Goal: Task Accomplishment & Management: Use online tool/utility

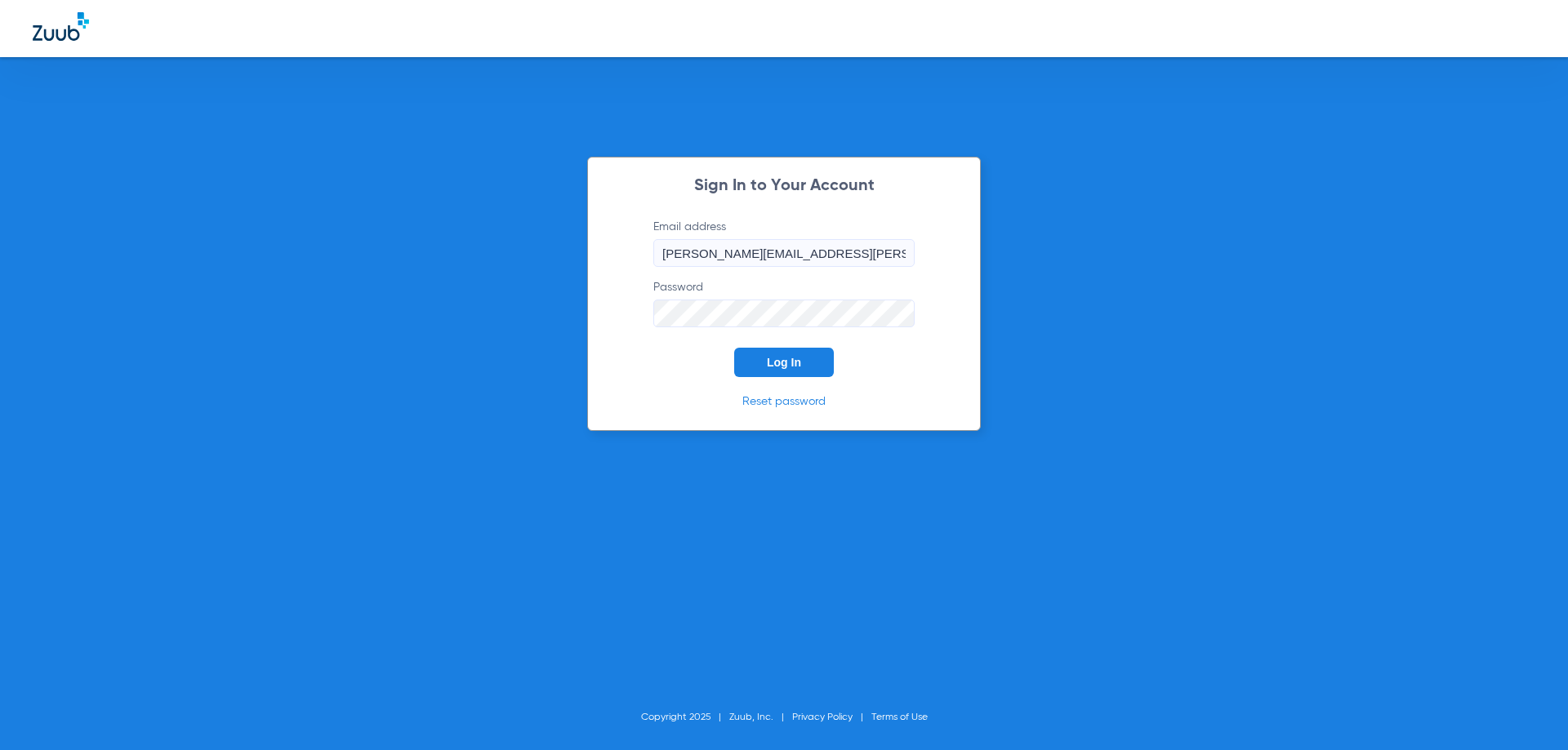
click at [759, 365] on button "Log In" at bounding box center [784, 362] width 100 height 30
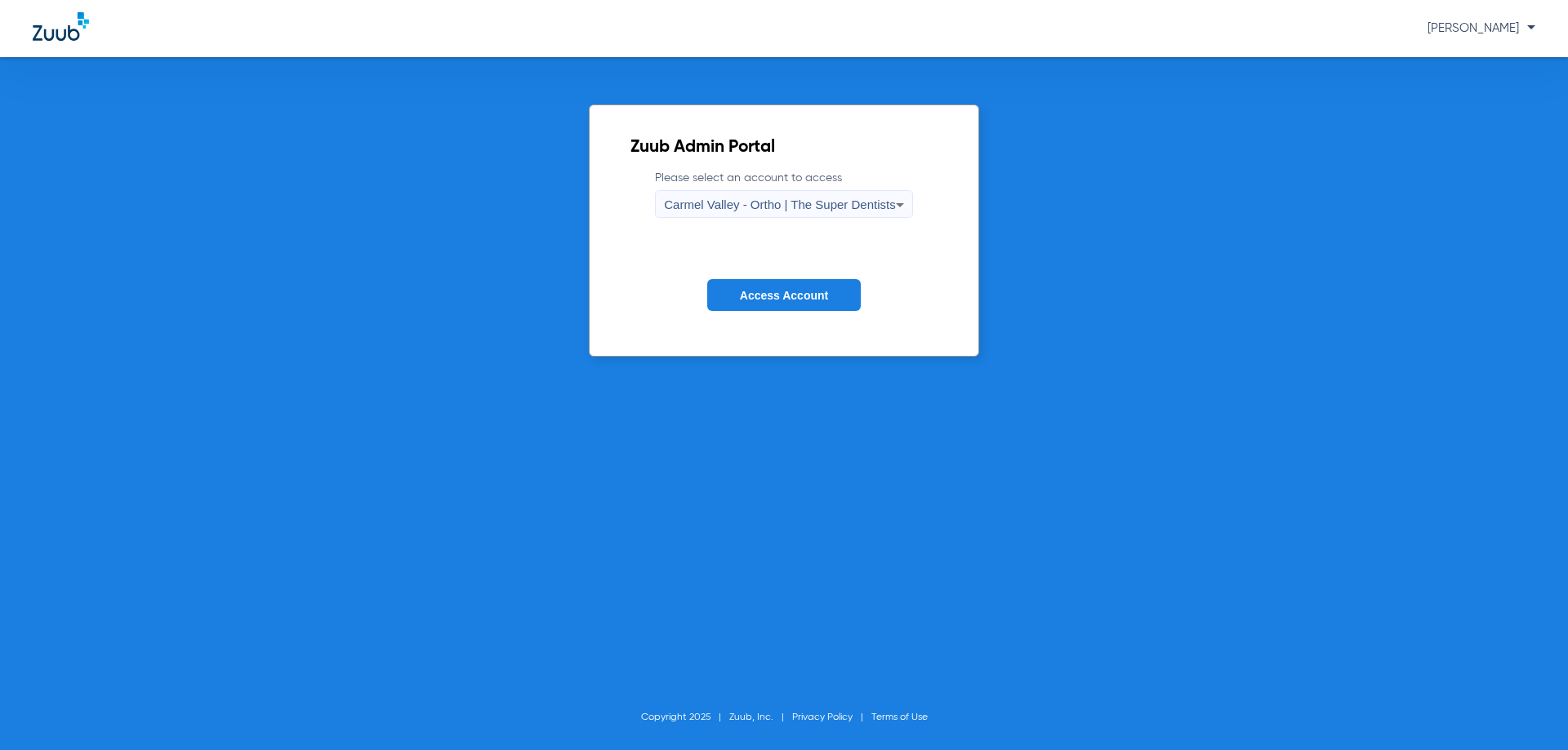
click at [806, 205] on span "Carmel Valley - Ortho | The Super Dentists" at bounding box center [780, 204] width 232 height 13
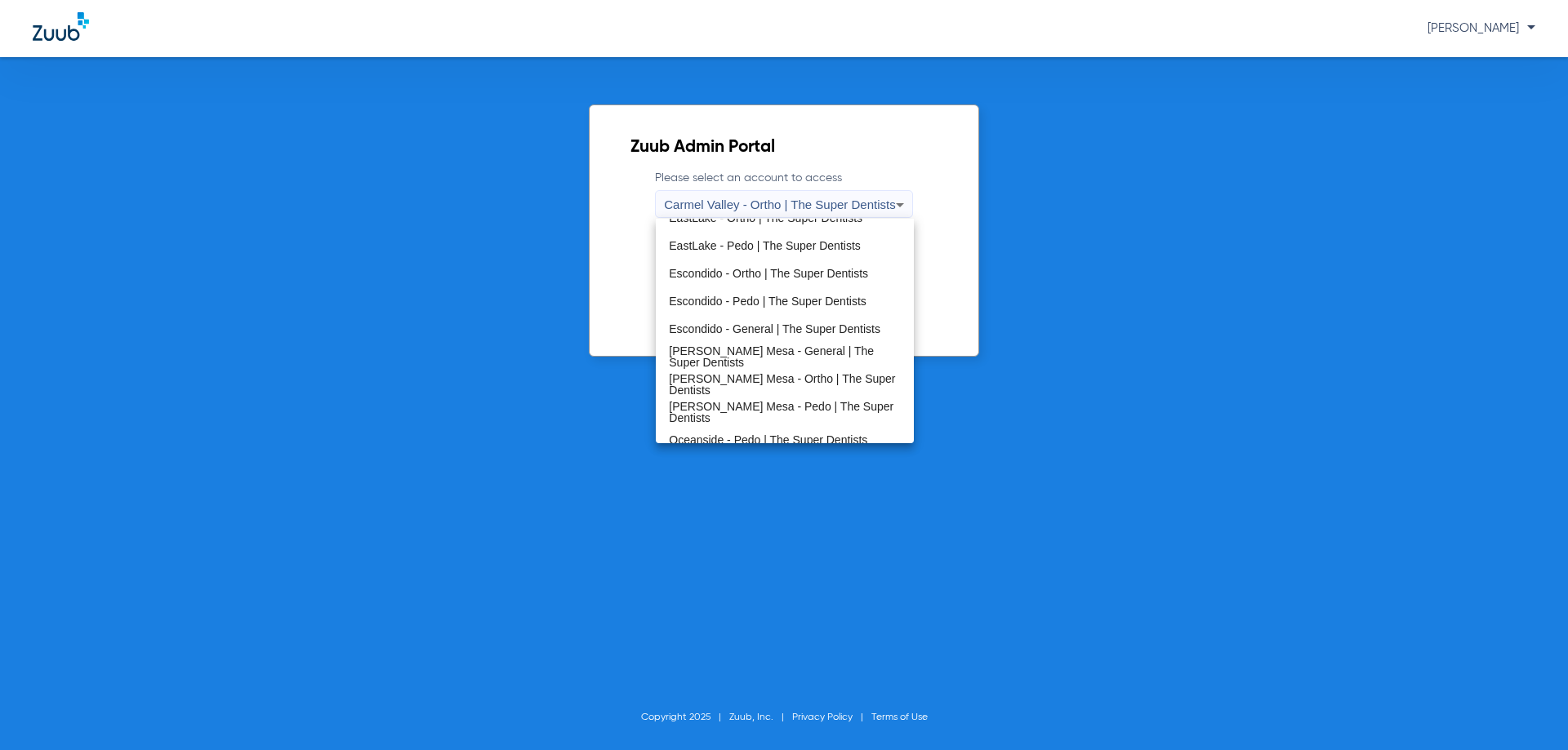
scroll to position [163, 0]
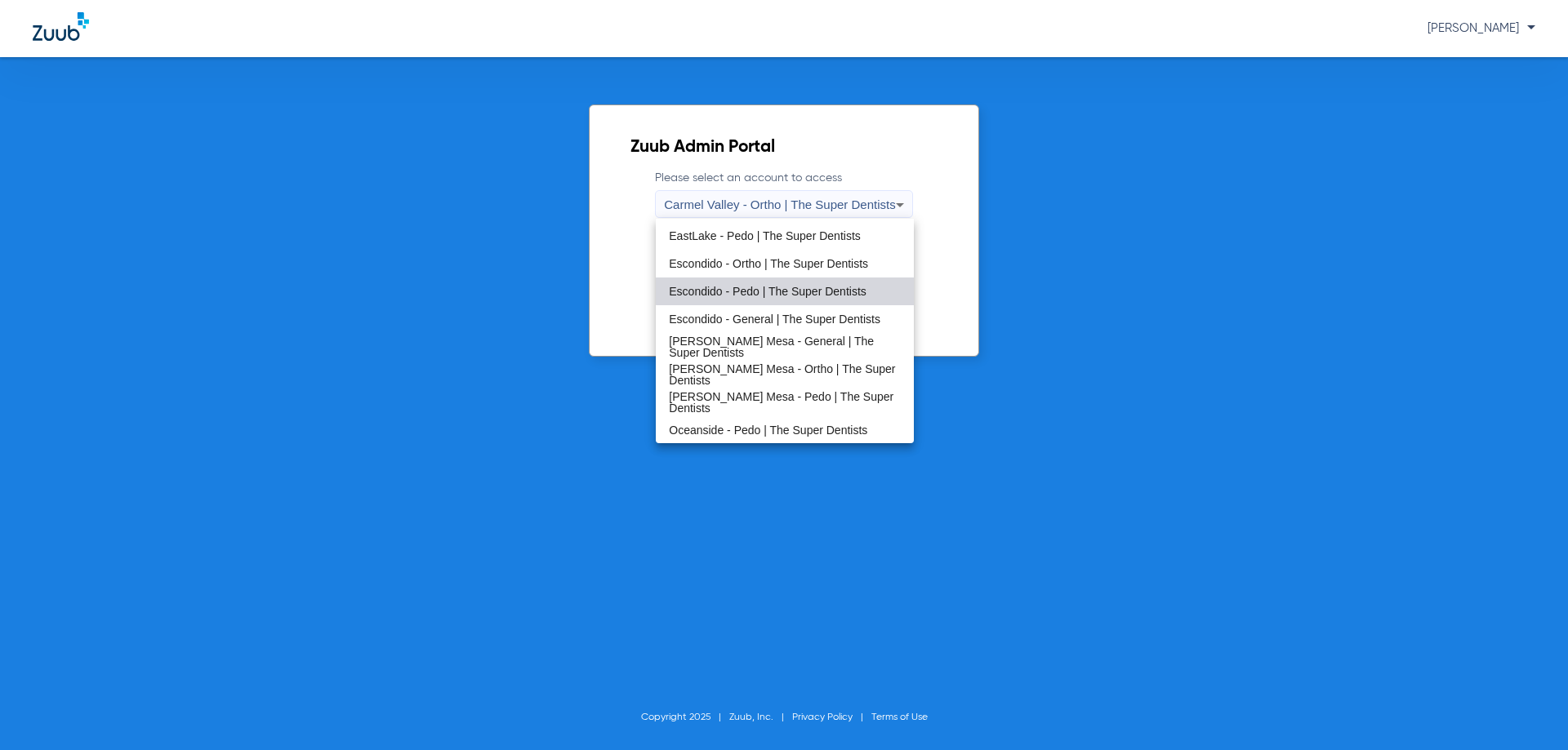
click at [838, 286] on span "Escondido - Pedo | The Super Dentists" at bounding box center [767, 292] width 197 height 12
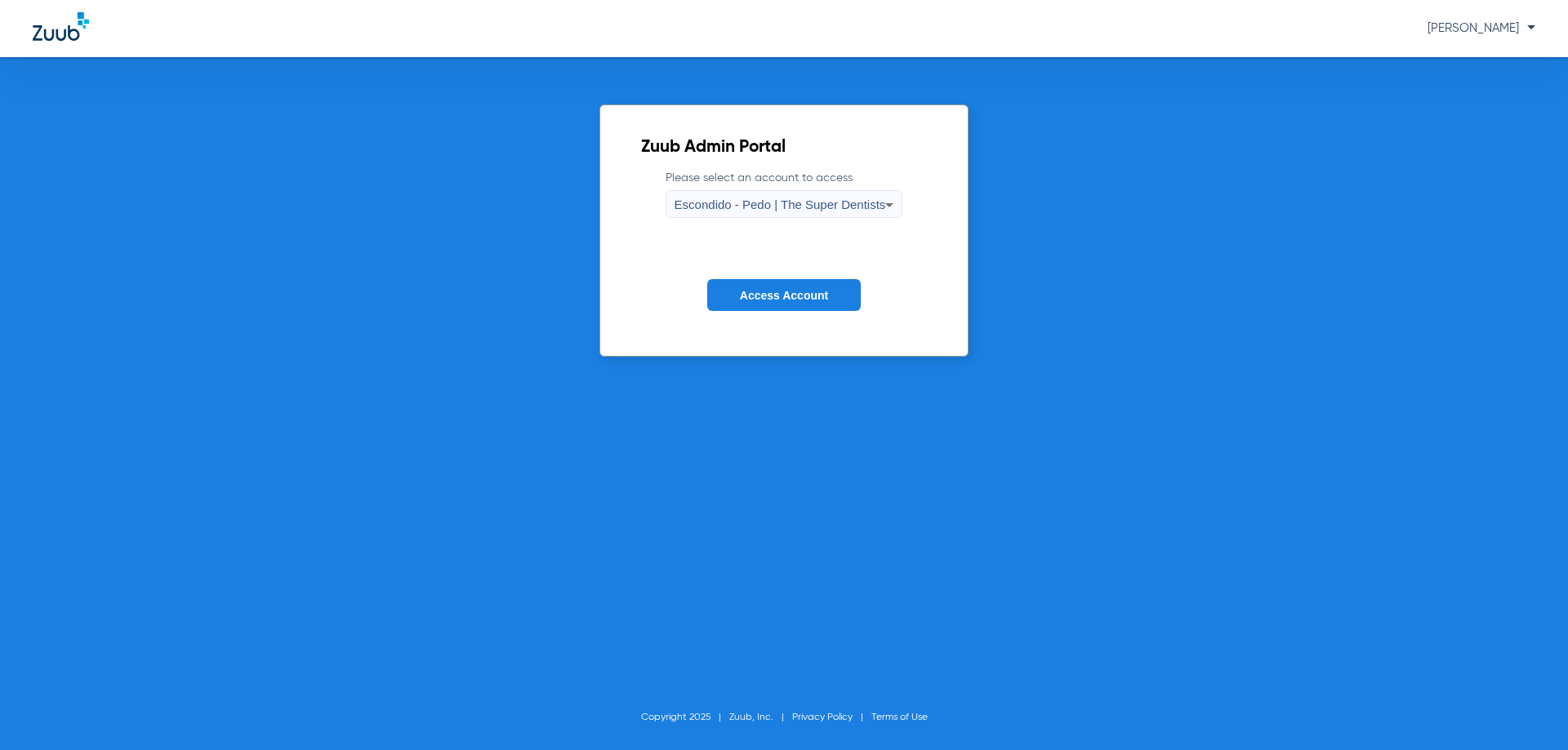
click at [825, 301] on span "Access Account" at bounding box center [784, 295] width 88 height 13
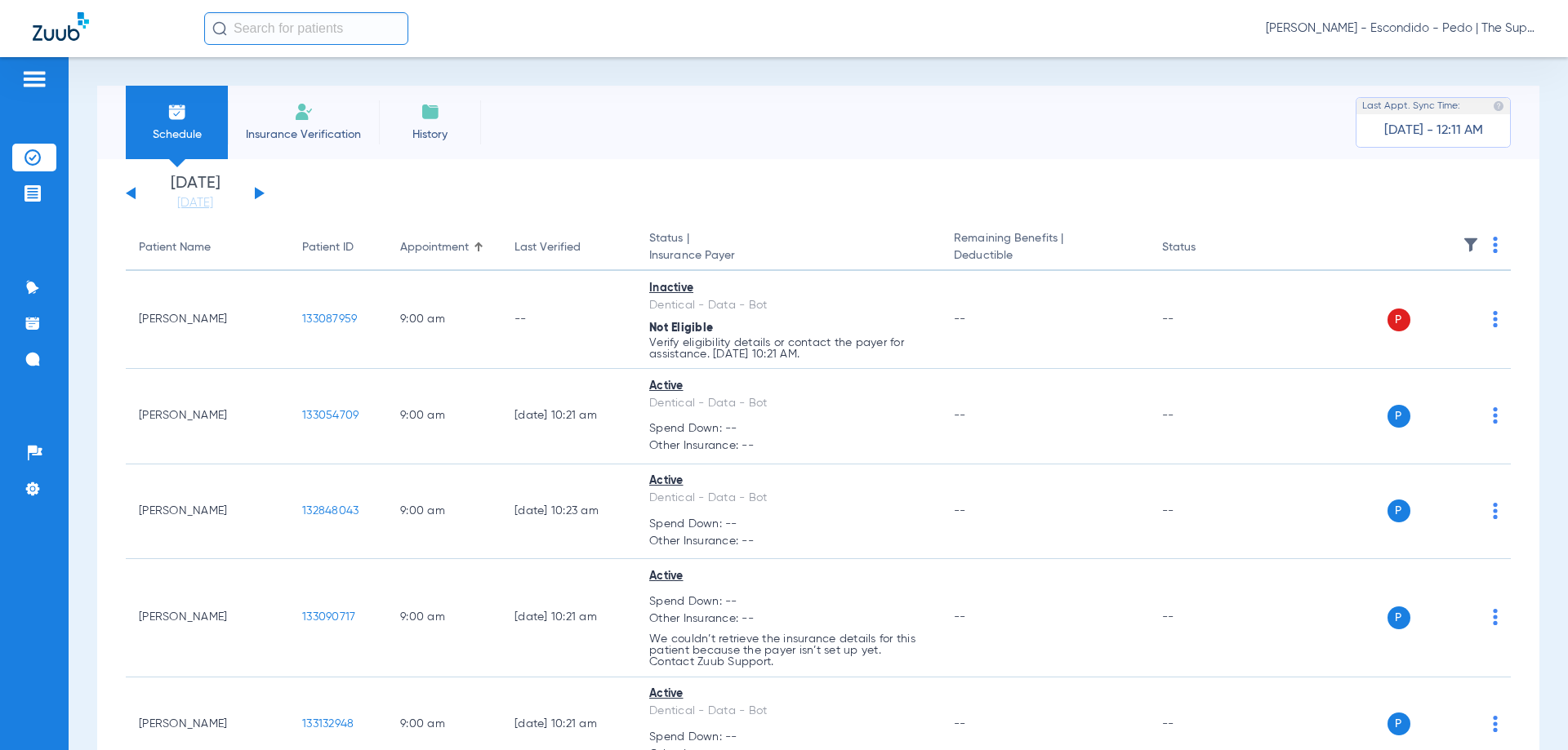
click at [302, 31] on input "text" at bounding box center [307, 29] width 205 height 32
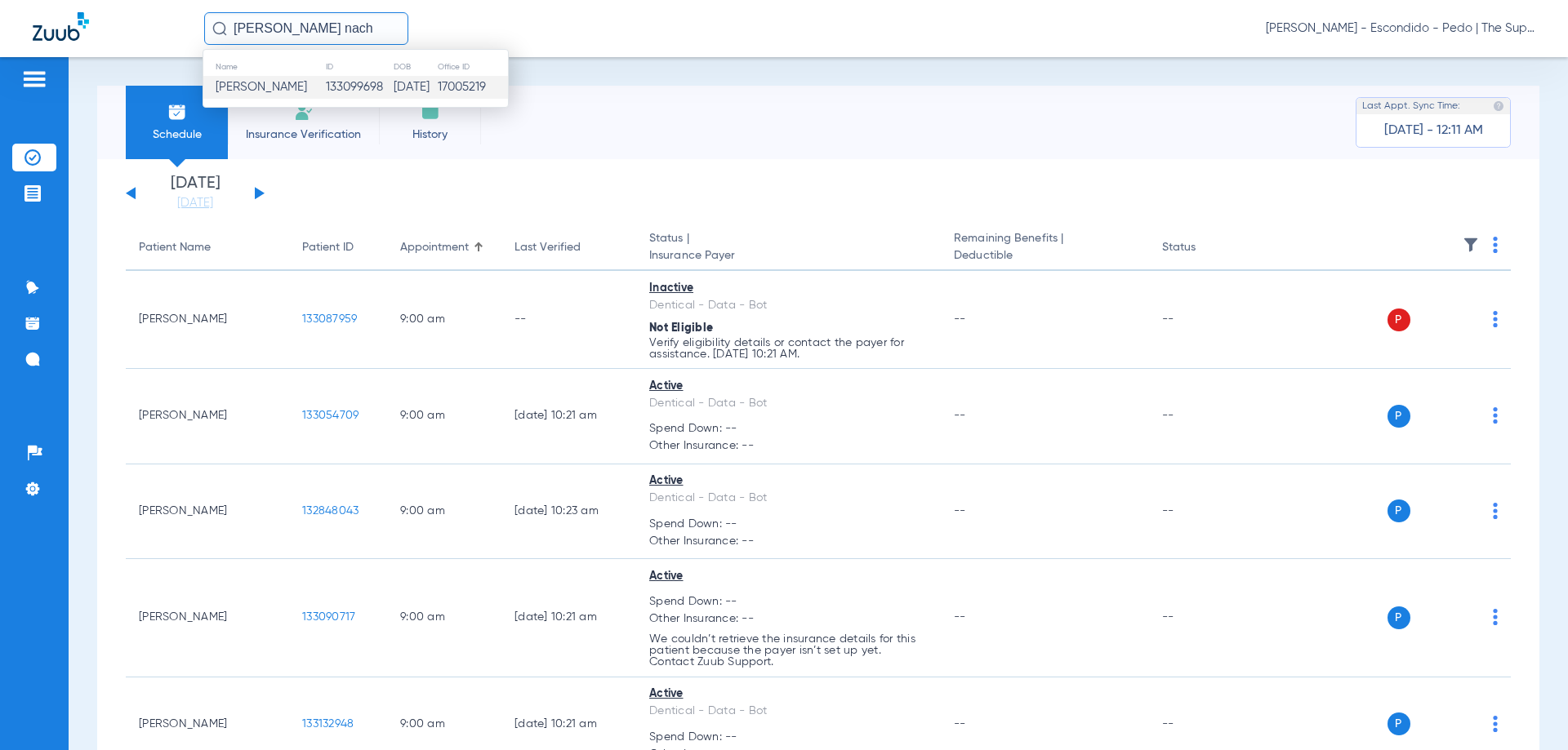
type input "[PERSON_NAME] nach"
click at [463, 93] on td "17005219" at bounding box center [472, 87] width 71 height 22
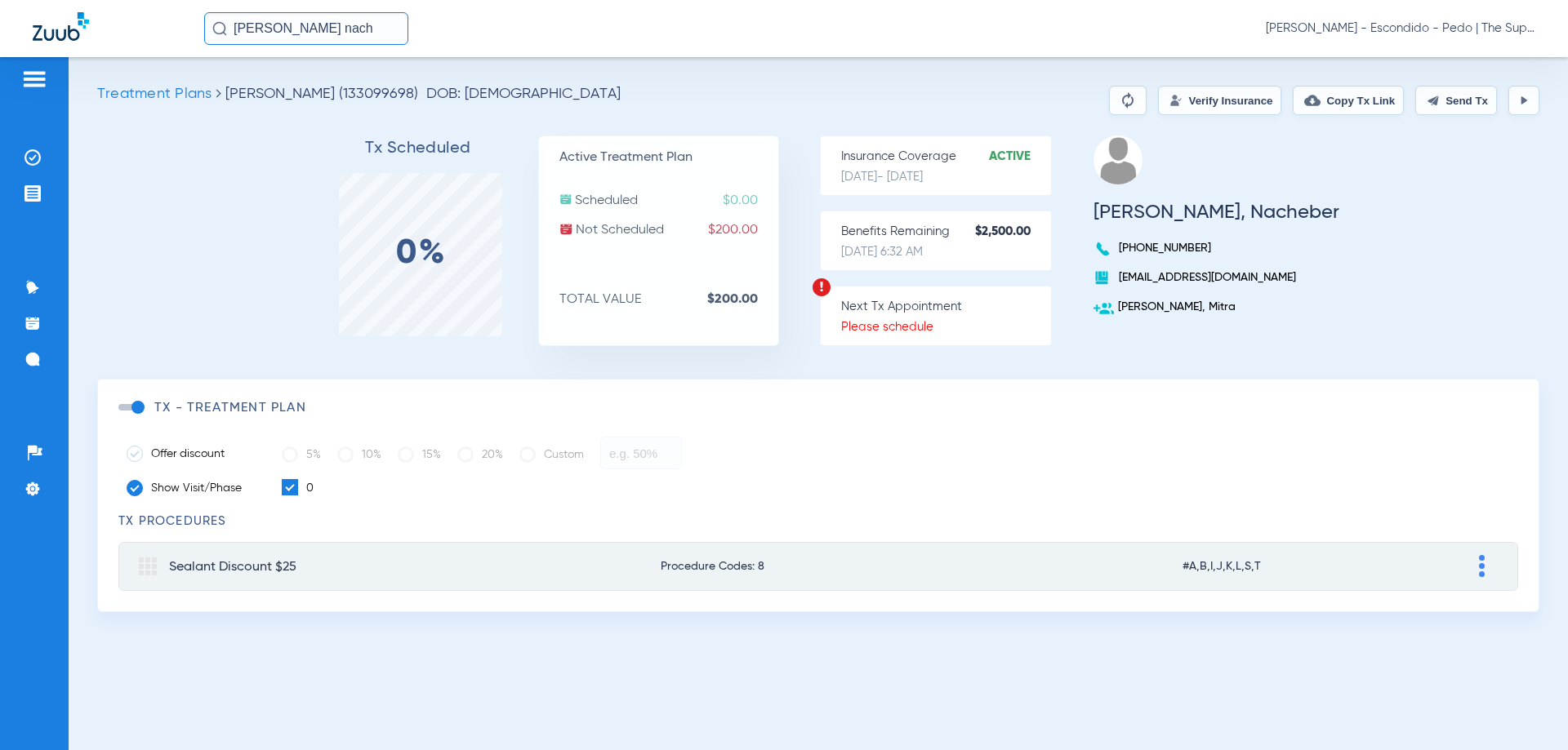
click at [1219, 106] on button "Verify Insurance" at bounding box center [1219, 100] width 123 height 30
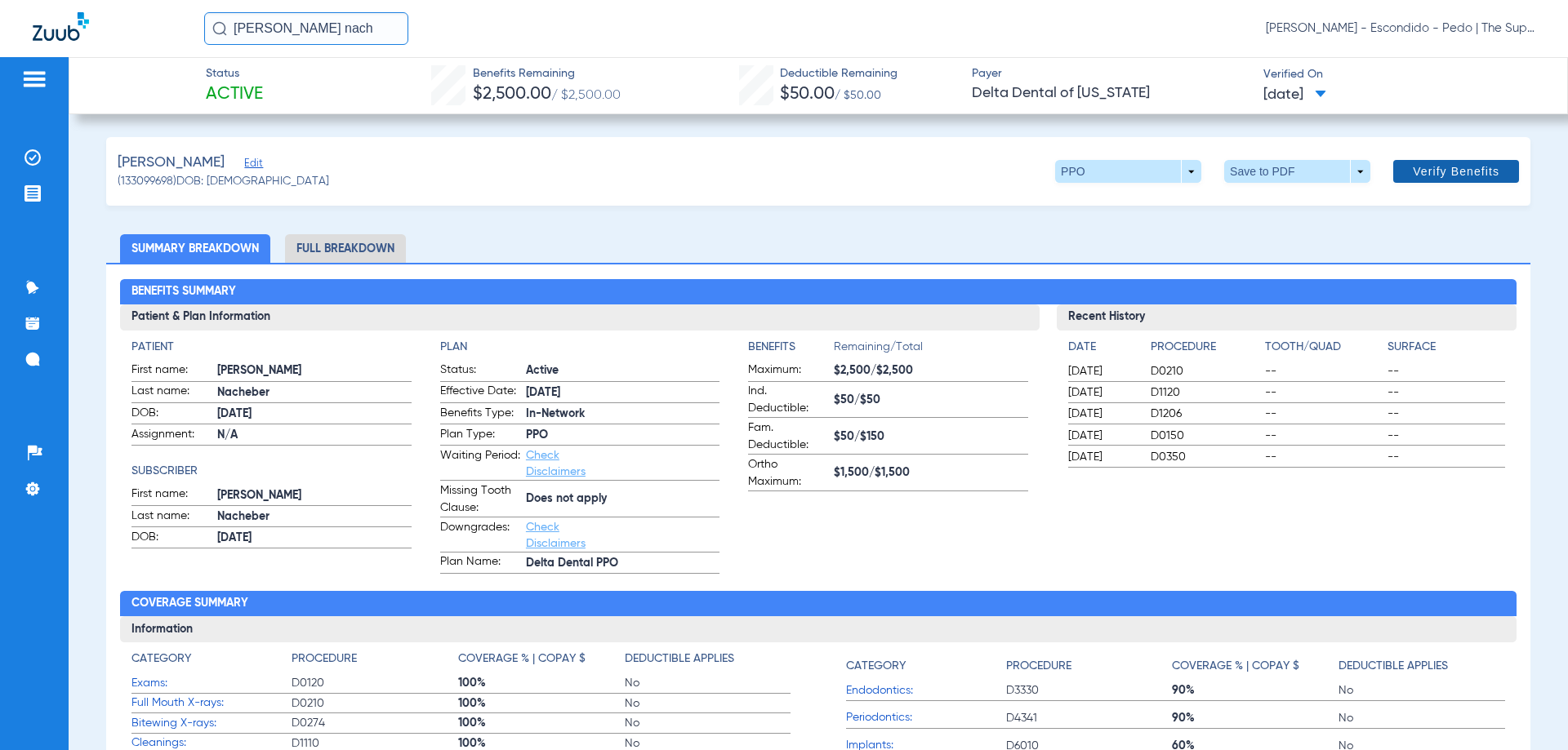
click at [1431, 175] on span "Verify Benefits" at bounding box center [1456, 171] width 86 height 13
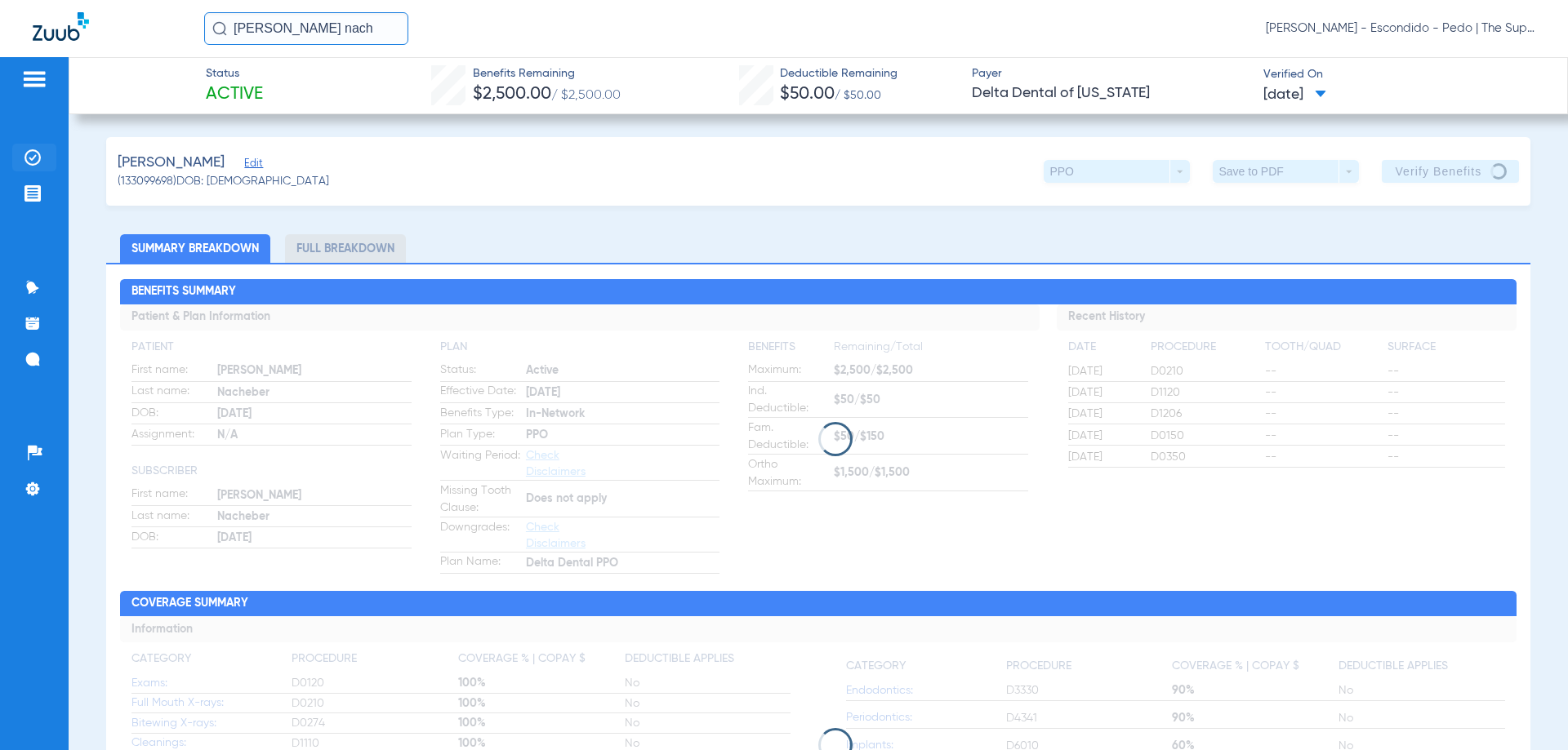
click at [37, 150] on img at bounding box center [32, 158] width 16 height 16
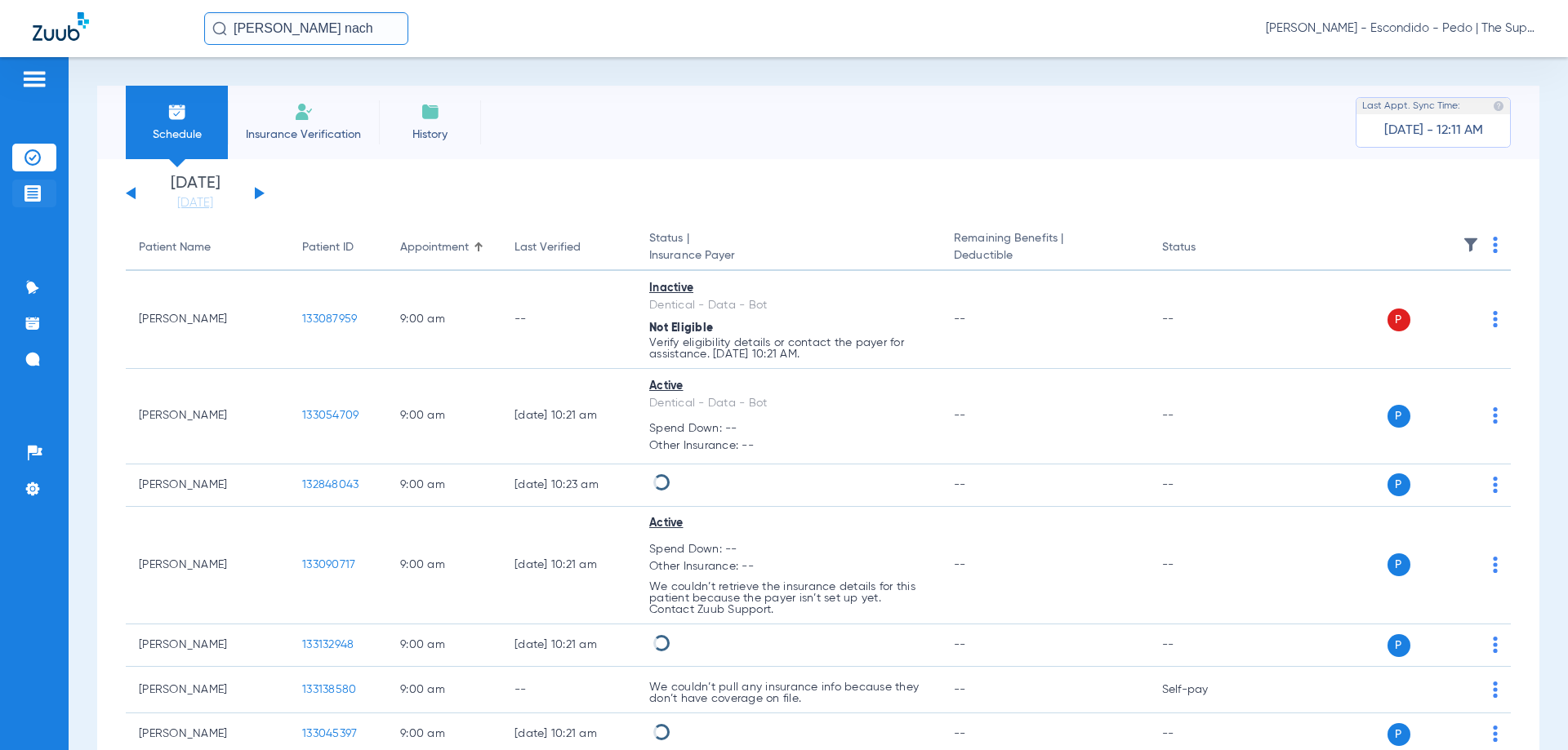
click at [34, 198] on img at bounding box center [32, 194] width 16 height 16
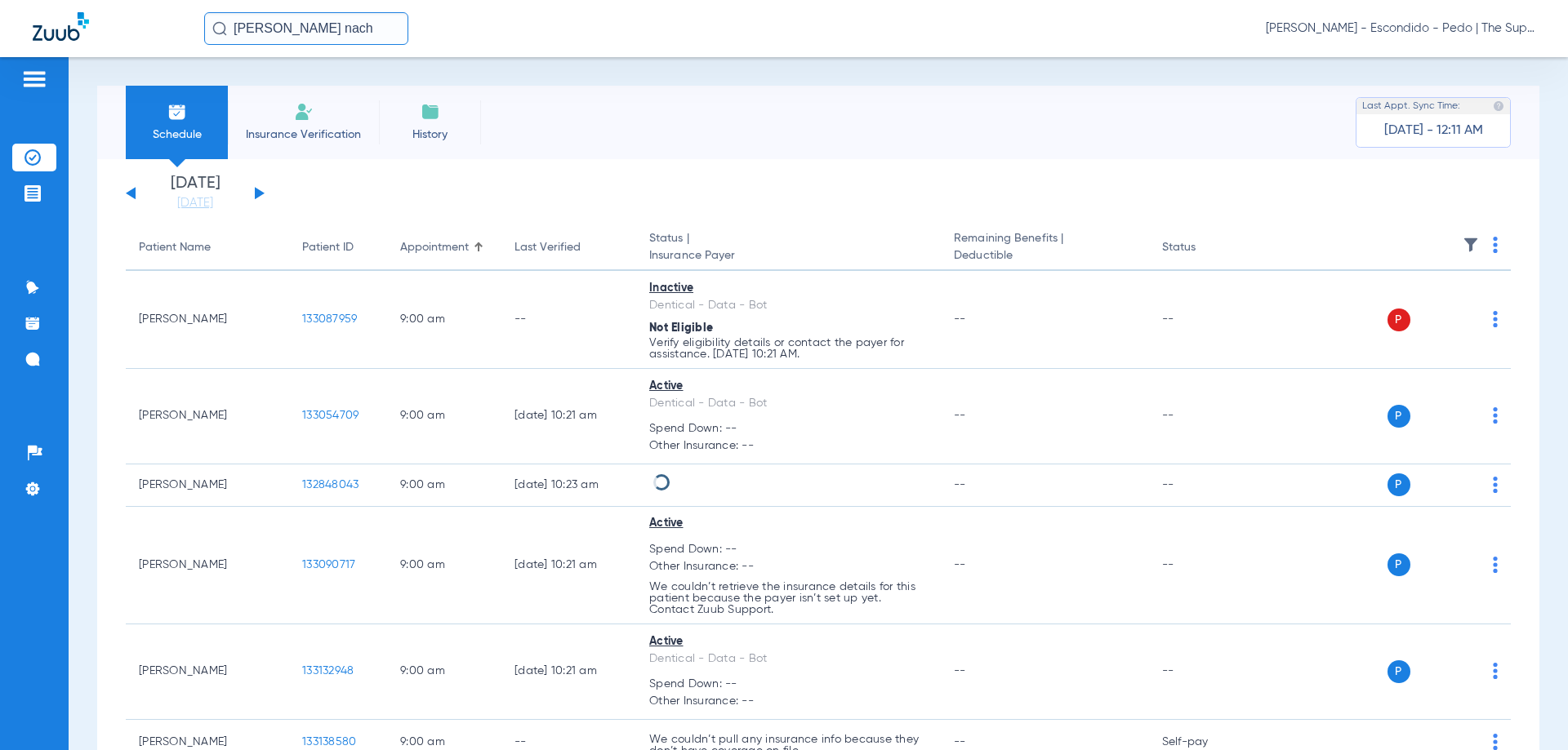
click at [261, 135] on span "Insurance Verification" at bounding box center [303, 135] width 127 height 16
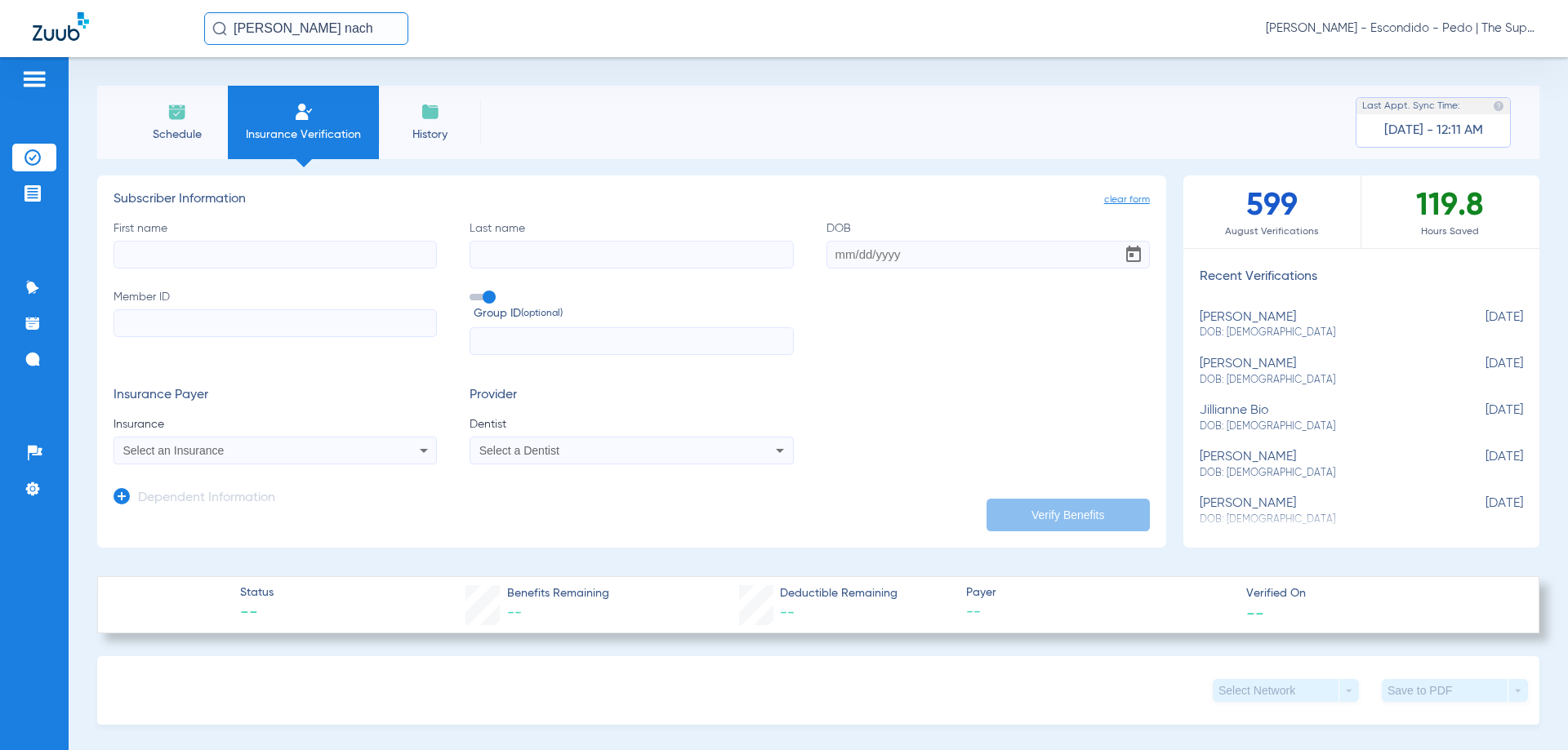
click at [206, 259] on input "First name" at bounding box center [275, 254] width 323 height 28
type input "[PERSON_NAME]"
click at [496, 258] on input "Last name" at bounding box center [631, 254] width 323 height 28
type input "nacheber"
click at [265, 314] on input "Member ID" at bounding box center [275, 323] width 323 height 28
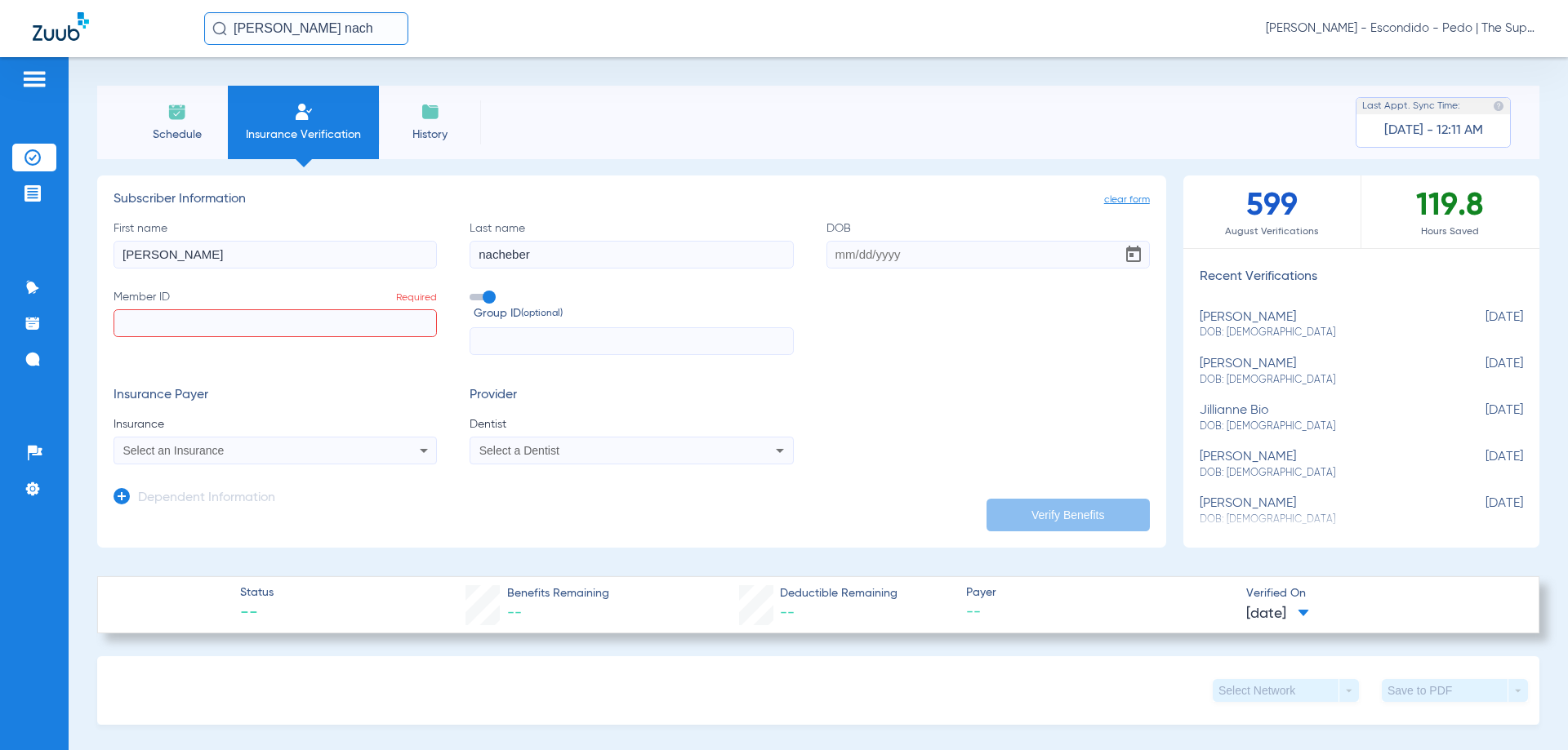
click at [287, 320] on input "Member ID Required" at bounding box center [275, 323] width 323 height 28
paste input "119588662501"
type input "119588662501"
click at [845, 270] on div "First name [PERSON_NAME] Last name [PERSON_NAME] DOB Member ID 119588662501 Gro…" at bounding box center [631, 288] width 1037 height 135
click at [844, 257] on input "DOB" at bounding box center [988, 254] width 323 height 28
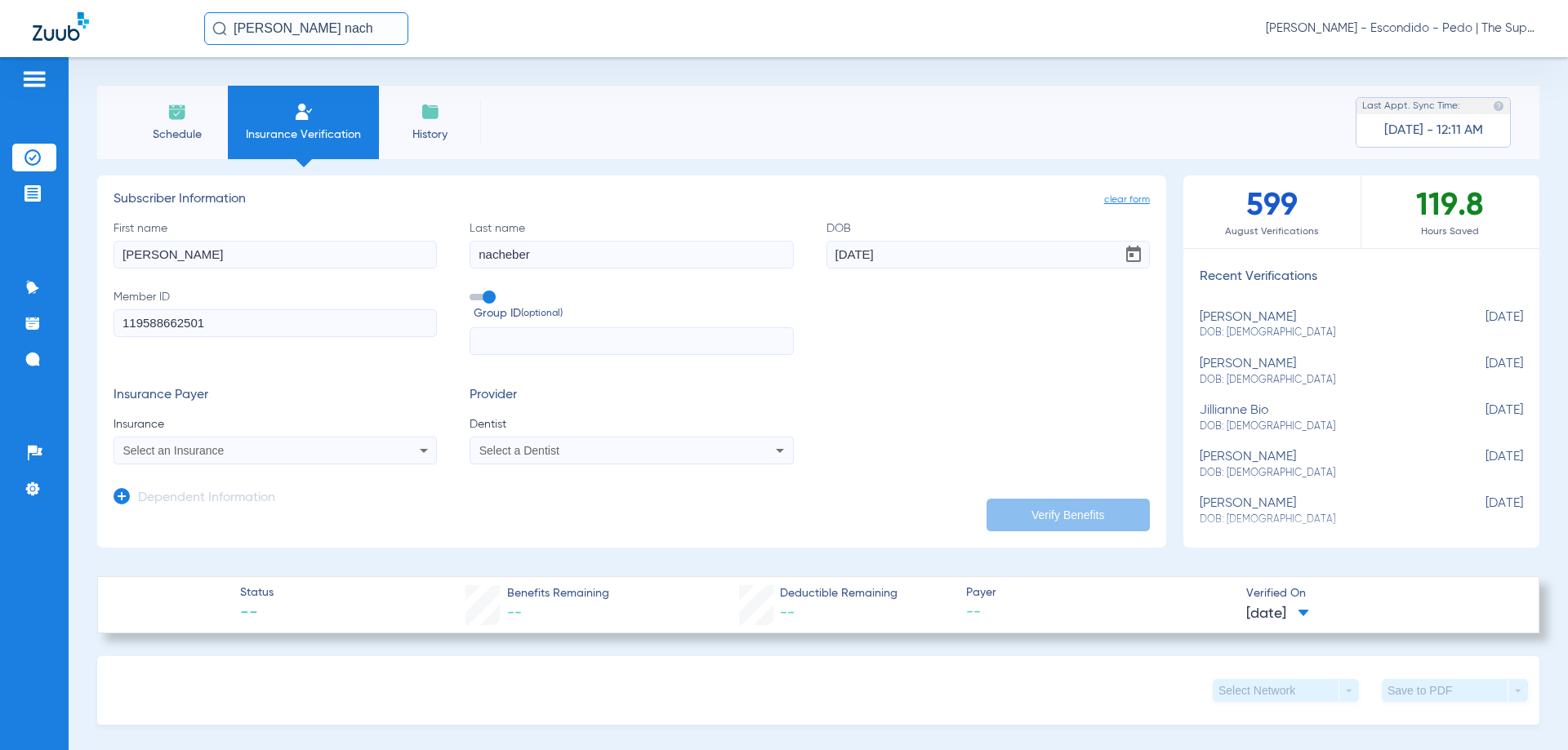
type input "[DATE]"
click at [941, 427] on div "Insurance Payer Insurance Select an Insurance Provider Dentist Select a Dentist" at bounding box center [631, 426] width 1037 height 77
click at [395, 449] on div "Select an Insurance" at bounding box center [275, 450] width 322 height 20
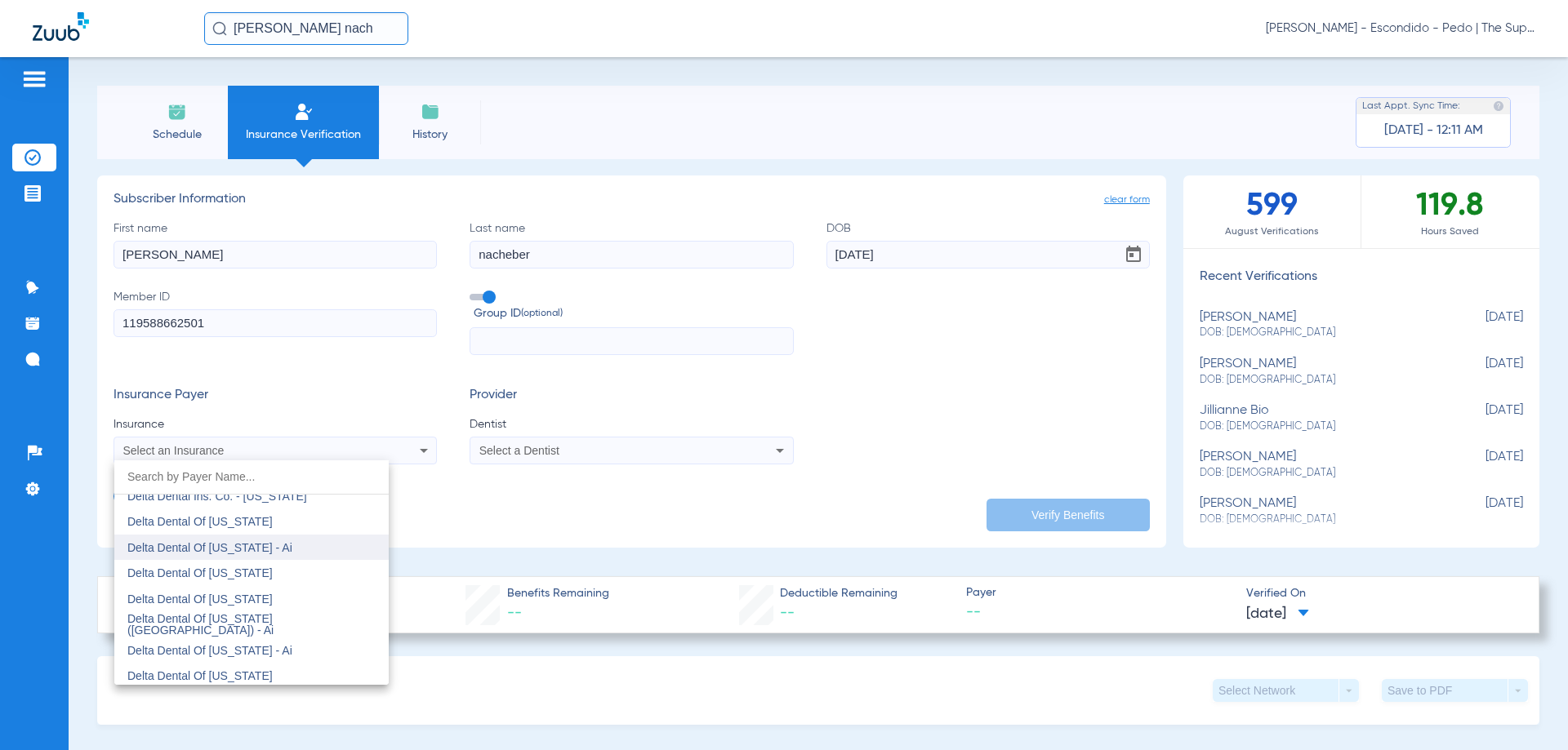
scroll to position [3102, 0]
click at [261, 585] on mat-option "Delta Dental Of [US_STATE]" at bounding box center [251, 594] width 275 height 26
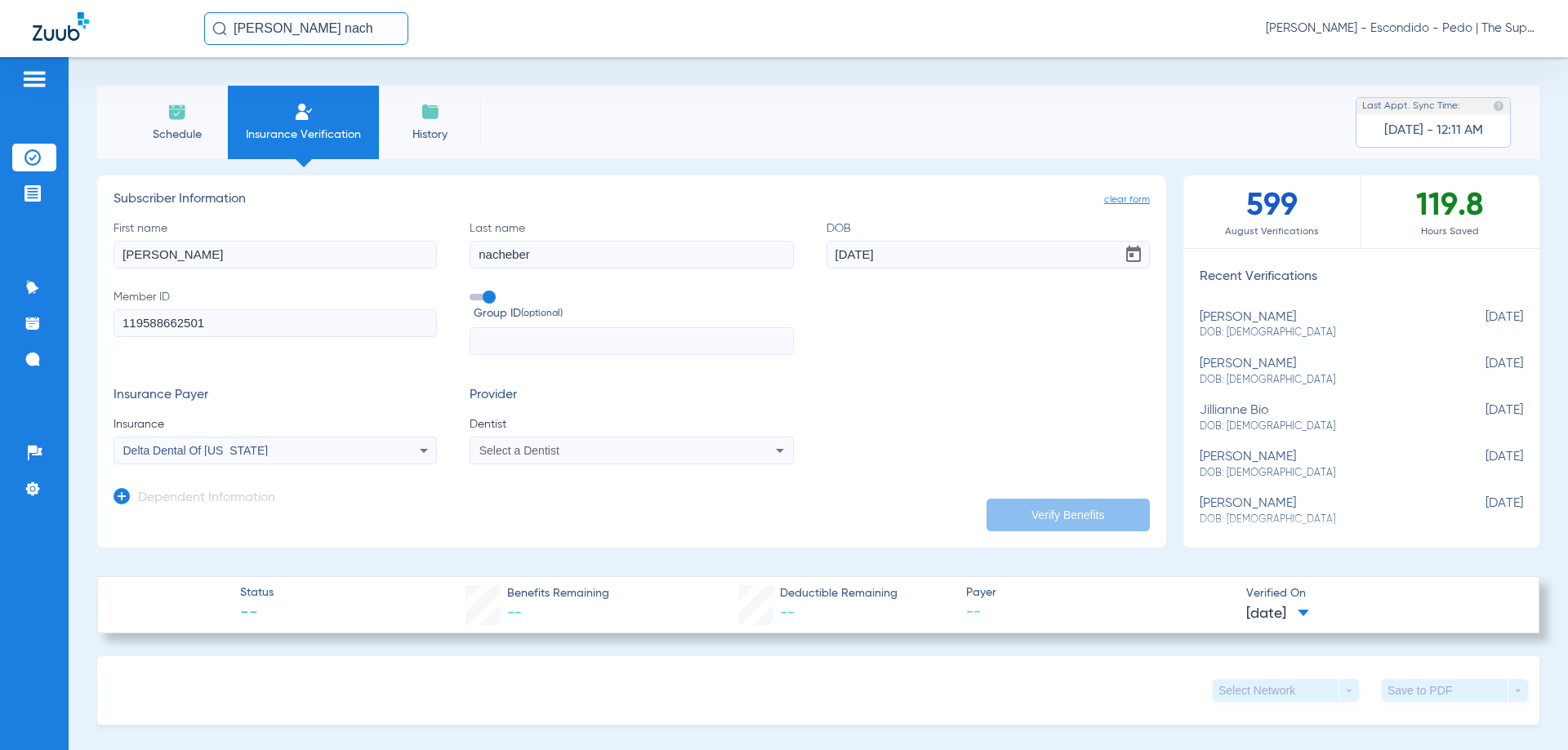
click at [556, 458] on div "Select a Dentist" at bounding box center [631, 450] width 322 height 20
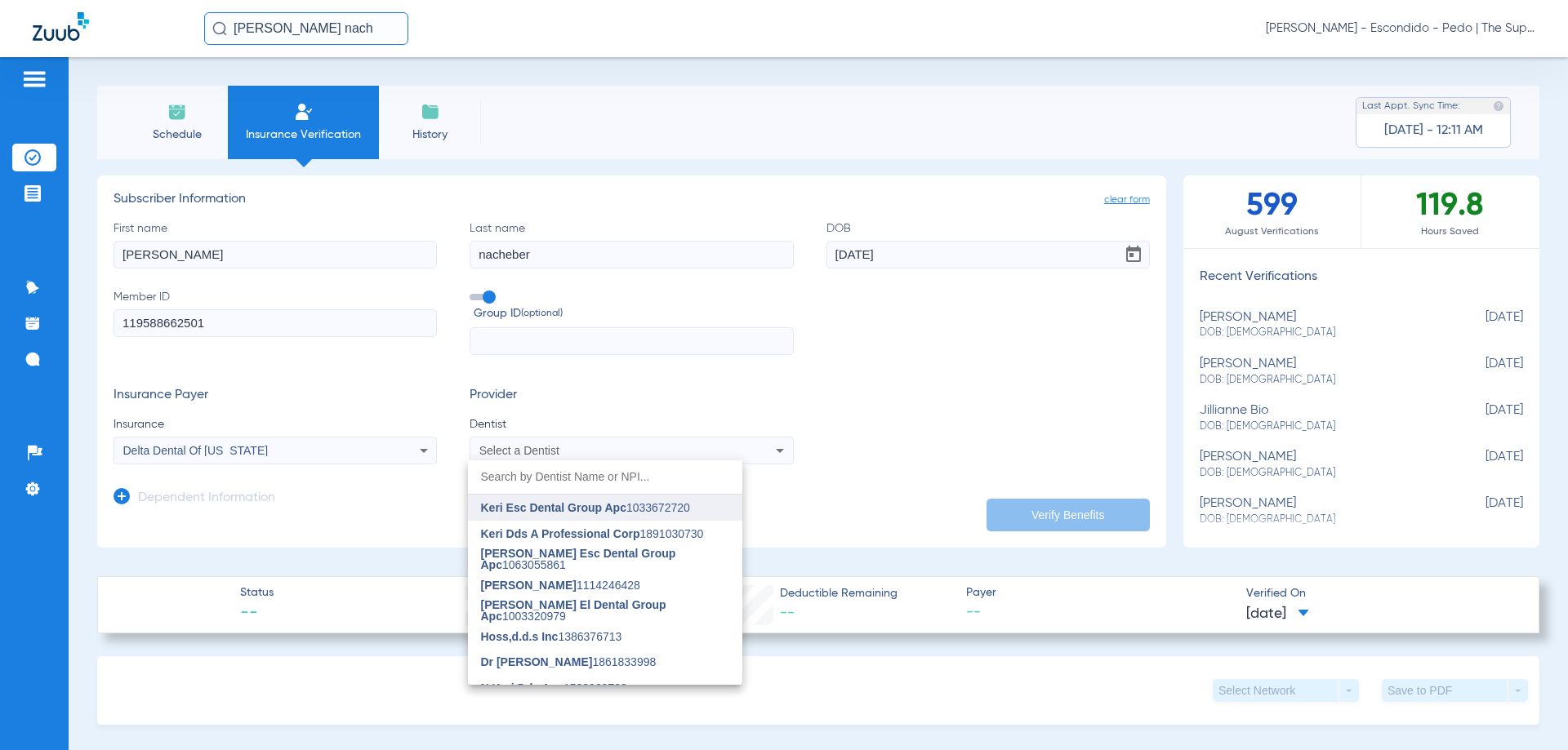
click at [671, 513] on span "Keri Esc Dental Group Apc 1033672720" at bounding box center [585, 508] width 209 height 12
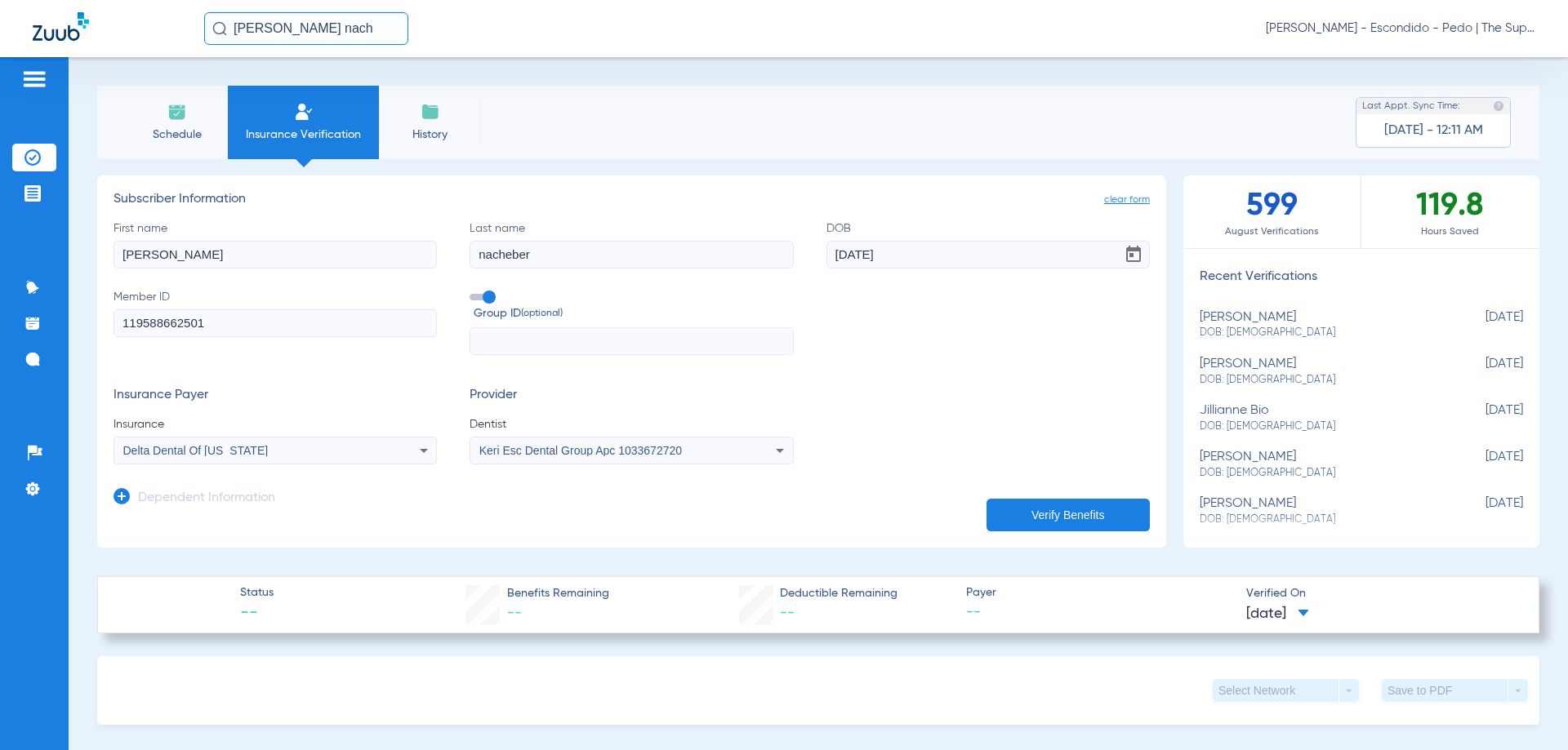
click at [1013, 510] on button "Verify Benefits" at bounding box center [1068, 515] width 163 height 32
